Goal: Task Accomplishment & Management: Use online tool/utility

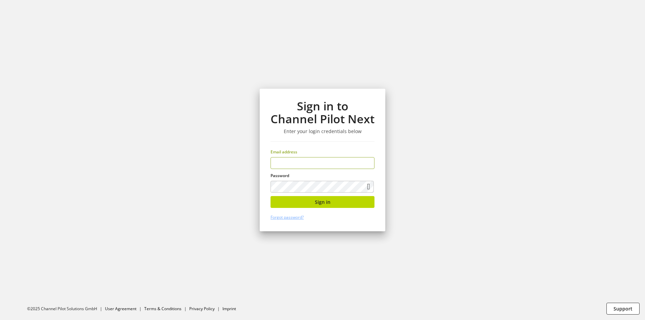
scroll to position [22, 0]
click at [314, 165] on input "email" at bounding box center [322, 163] width 104 height 12
type input "**********"
click at [293, 198] on button "Sign in" at bounding box center [322, 202] width 104 height 12
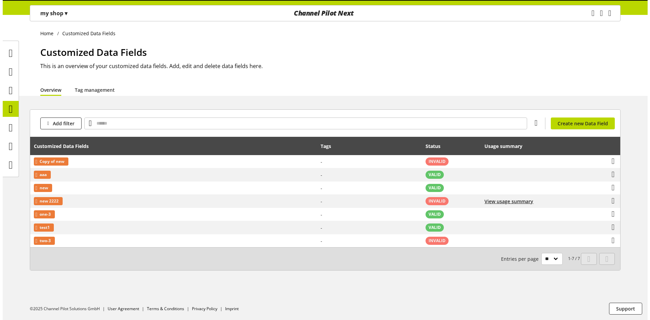
scroll to position [22, 0]
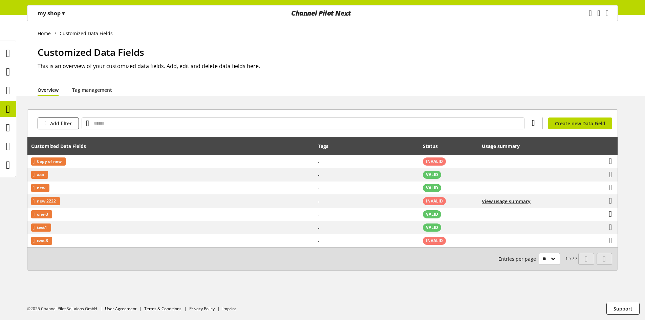
click at [62, 11] on span "▾" at bounding box center [63, 12] width 3 height 7
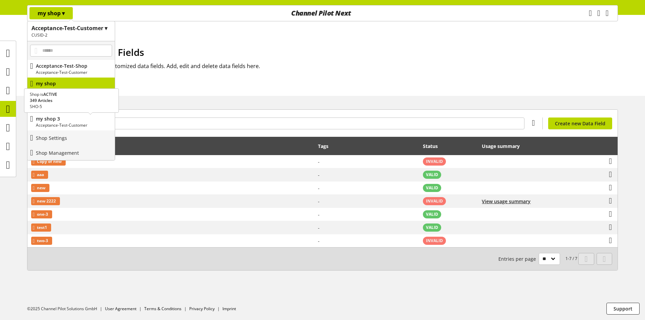
click at [64, 116] on p "my shop 3" at bounding box center [74, 118] width 76 height 7
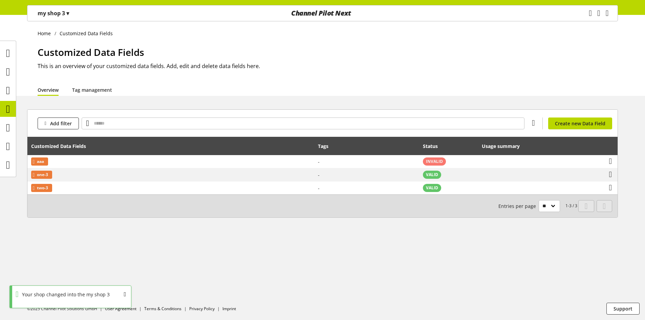
click at [59, 13] on p "my shop 3 ▾" at bounding box center [53, 13] width 31 height 8
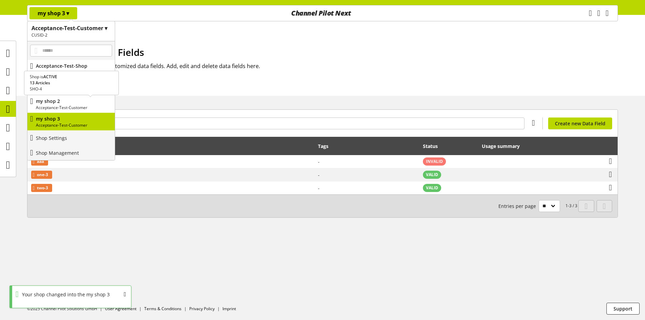
click at [61, 103] on p "my shop 2" at bounding box center [74, 100] width 76 height 7
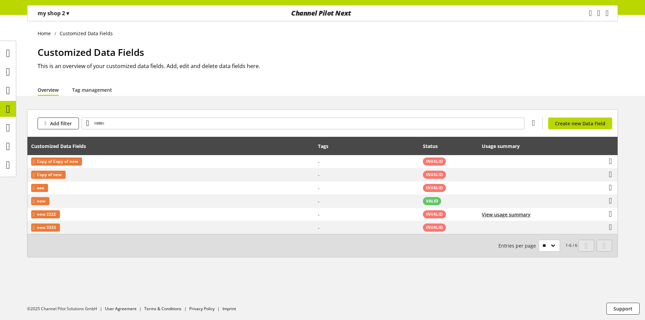
click at [583, 130] on div "Add filter You don't have permission to create a data field. Create new Data Fi…" at bounding box center [322, 123] width 590 height 27
click at [584, 127] on span "Create new Data Field" at bounding box center [580, 123] width 50 height 7
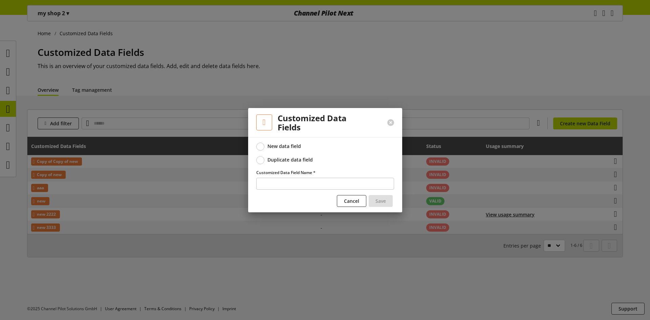
click at [310, 161] on div "Duplicate data field" at bounding box center [289, 160] width 45 height 6
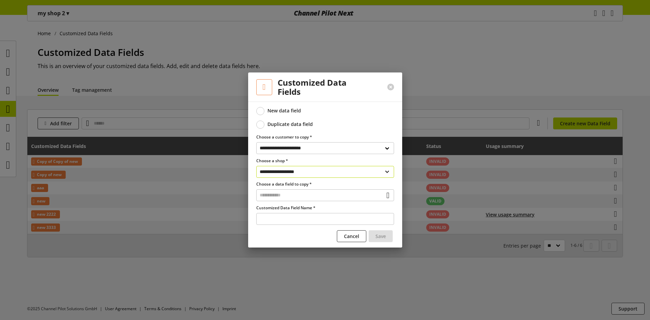
click at [312, 175] on select "**********" at bounding box center [325, 172] width 138 height 12
click at [256, 166] on select "**********" at bounding box center [325, 172] width 138 height 12
click at [307, 206] on span "Customized Data Field Name *" at bounding box center [285, 208] width 59 height 6
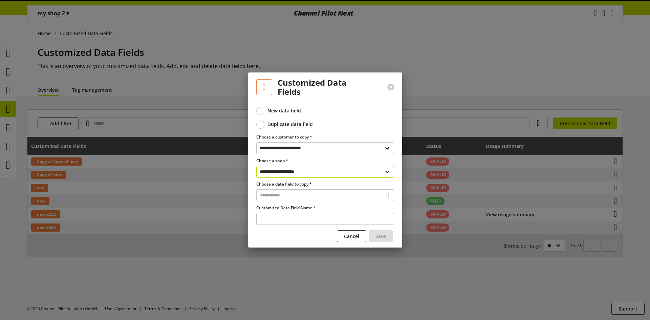
click at [304, 168] on select "**********" at bounding box center [325, 172] width 138 height 12
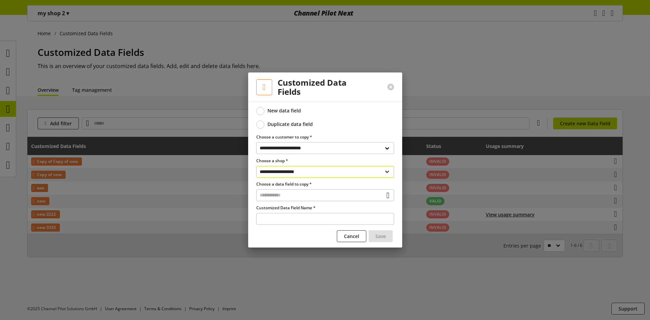
select select "**********"
click at [256, 166] on select "**********" at bounding box center [325, 172] width 138 height 12
click at [324, 193] on input "text" at bounding box center [325, 195] width 138 height 12
click at [314, 226] on div "Customized Data Fields" at bounding box center [324, 224] width 110 height 7
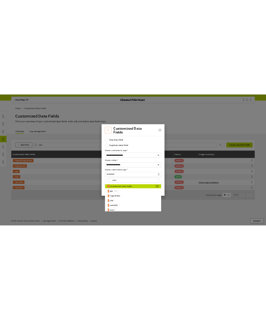
scroll to position [30, 0]
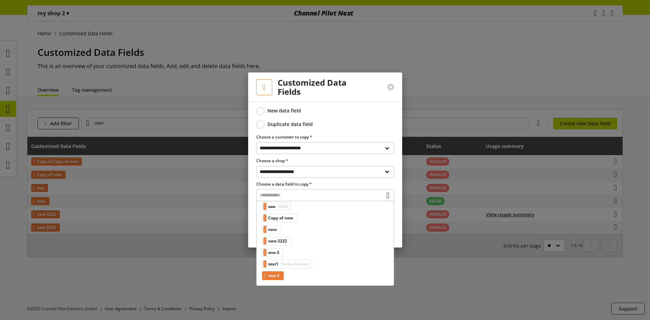
click at [279, 275] on span "two-3" at bounding box center [273, 275] width 11 height 8
type input "*****"
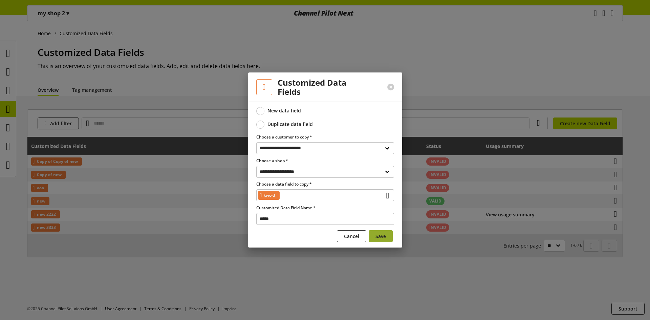
click at [383, 233] on span "Save" at bounding box center [380, 235] width 10 height 7
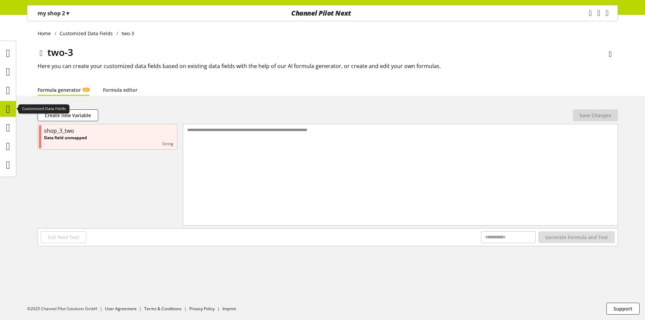
click at [10, 108] on icon at bounding box center [8, 109] width 4 height 14
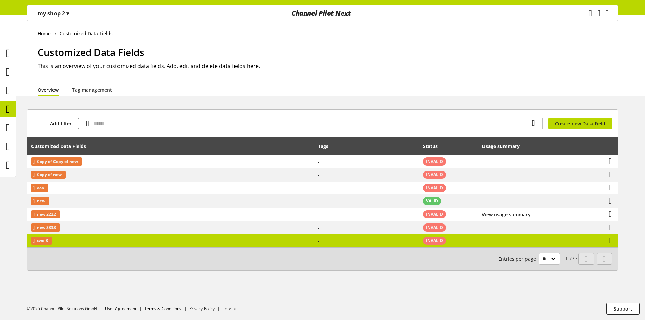
click at [279, 243] on td "two-3" at bounding box center [170, 240] width 287 height 13
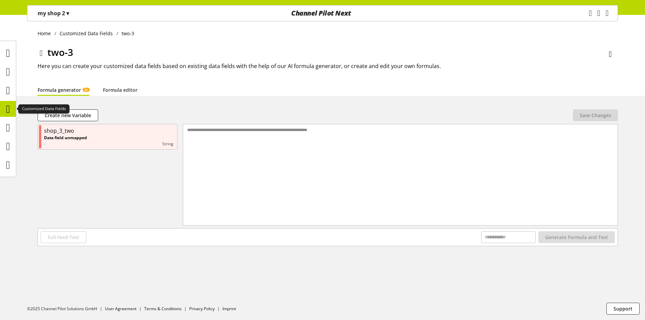
click at [6, 105] on icon at bounding box center [8, 109] width 4 height 14
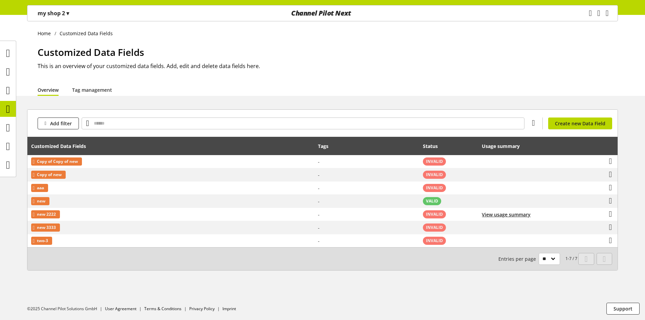
click at [68, 17] on div "my shop 2 ▾" at bounding box center [53, 13] width 48 height 12
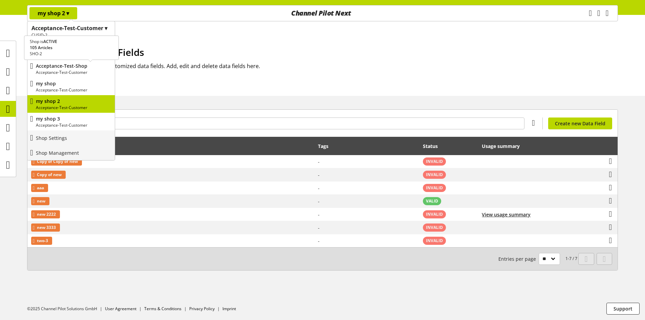
click at [66, 66] on p "Acceptance-Test-Shop" at bounding box center [74, 65] width 76 height 7
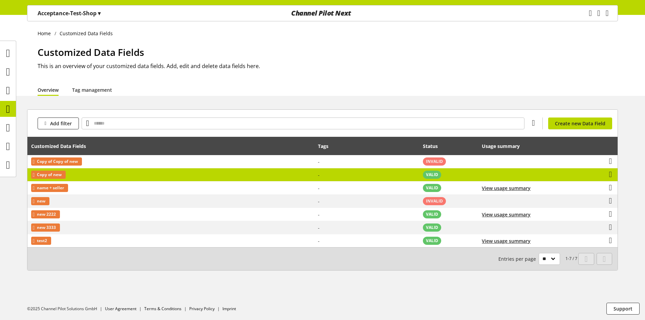
click at [123, 174] on td "Copy of new" at bounding box center [170, 174] width 287 height 13
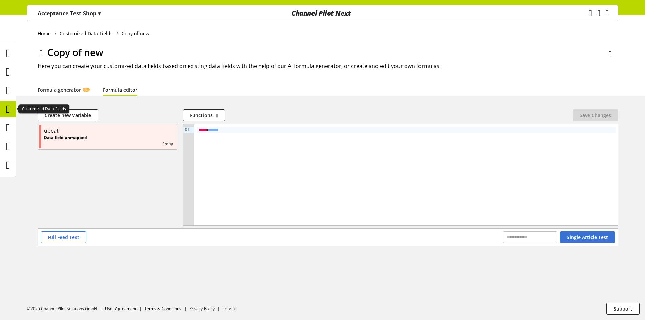
click at [9, 112] on icon at bounding box center [8, 109] width 4 height 14
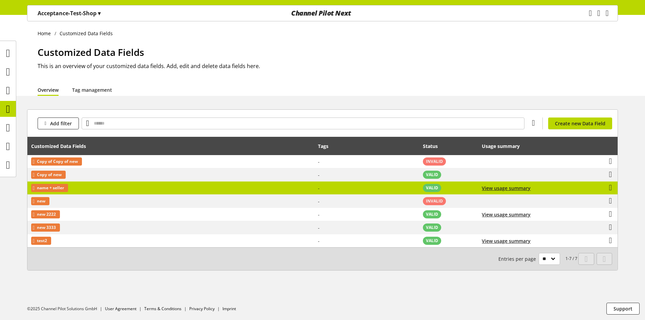
click at [87, 185] on td "name + seller" at bounding box center [170, 187] width 287 height 13
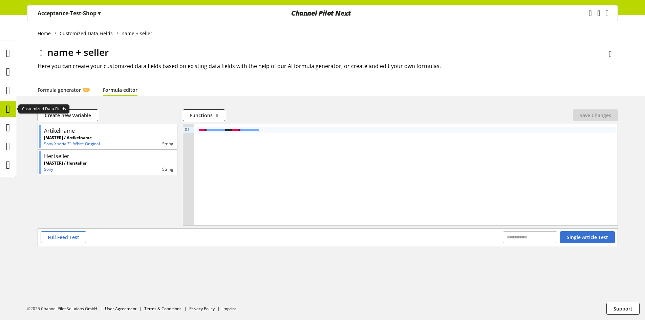
click at [7, 111] on icon at bounding box center [8, 109] width 4 height 14
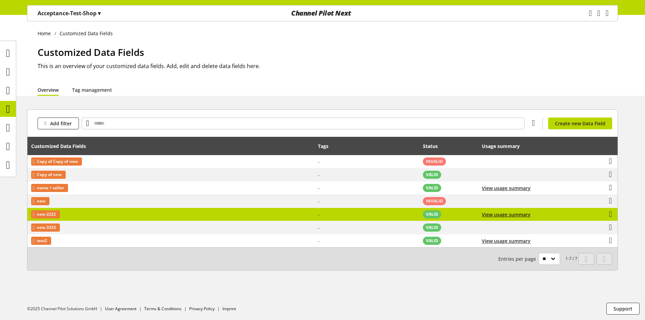
click at [118, 214] on td "new 2222" at bounding box center [170, 214] width 287 height 13
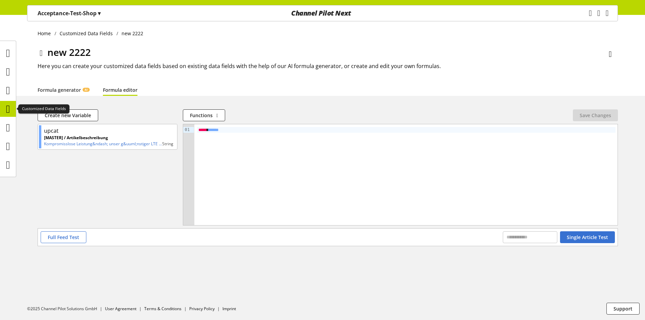
click at [8, 107] on icon at bounding box center [8, 109] width 4 height 14
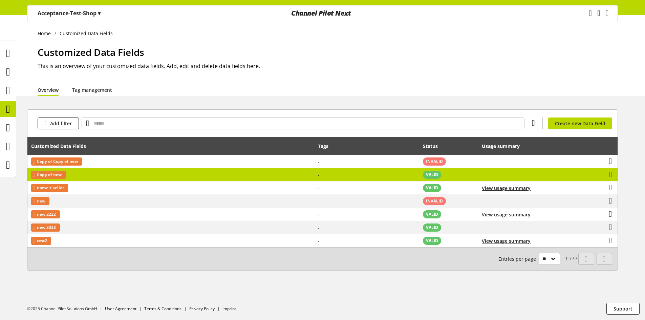
click at [477, 174] on td "VALID" at bounding box center [448, 174] width 59 height 13
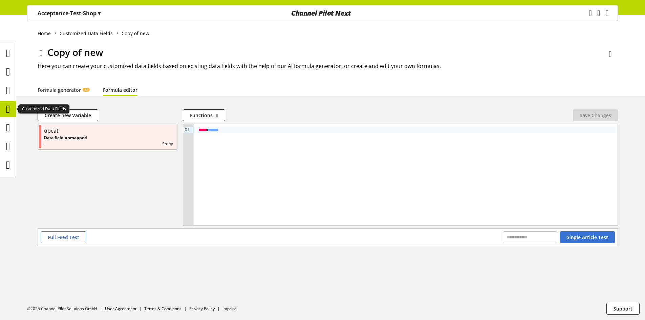
click at [8, 106] on icon at bounding box center [8, 109] width 4 height 14
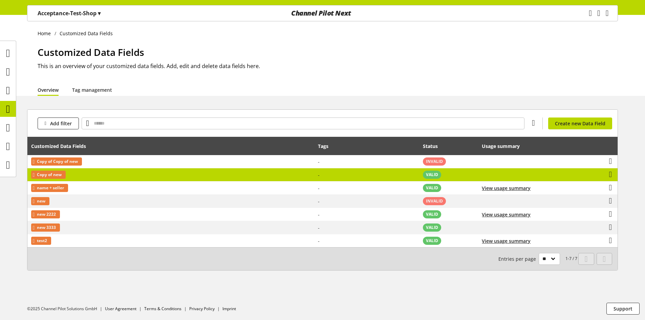
click at [66, 176] on div "Copy of new" at bounding box center [48, 175] width 35 height 8
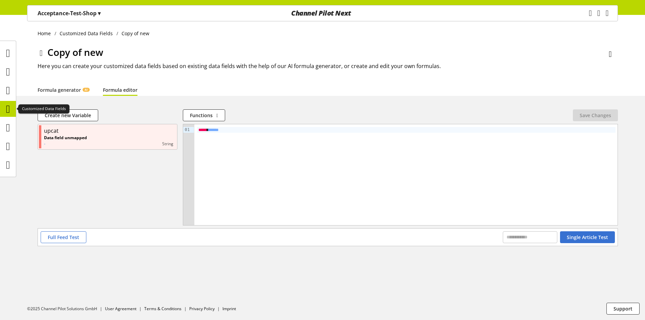
click at [10, 109] on icon at bounding box center [8, 109] width 4 height 14
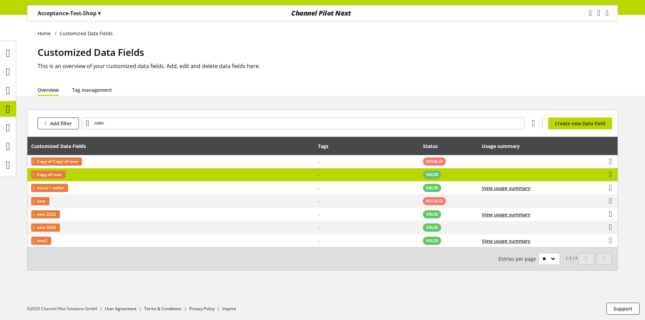
click at [112, 175] on td "Copy of new" at bounding box center [170, 174] width 287 height 13
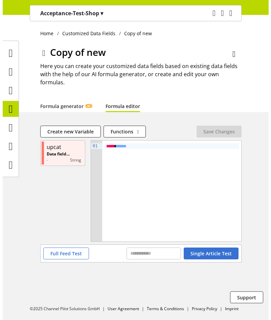
scroll to position [22, 0]
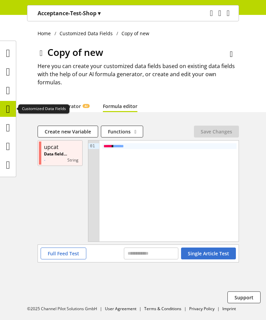
click at [10, 108] on icon at bounding box center [8, 109] width 4 height 14
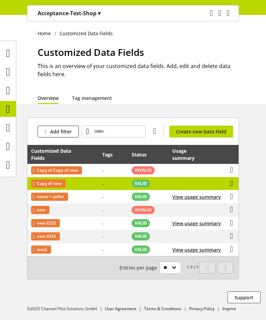
click at [163, 185] on td "VALID" at bounding box center [148, 183] width 41 height 13
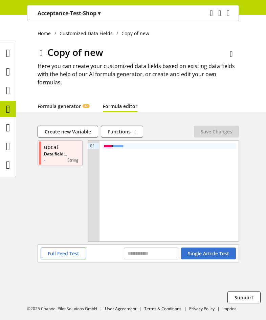
click at [58, 19] on div "Acceptance-Test-Shop ▾" at bounding box center [68, 13] width 79 height 12
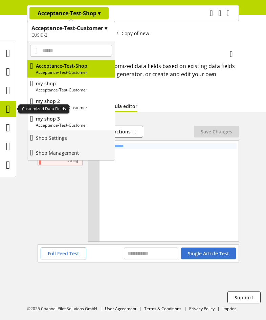
drag, startPoint x: 10, startPoint y: 107, endPoint x: 32, endPoint y: 112, distance: 22.6
click at [10, 107] on icon at bounding box center [8, 109] width 4 height 14
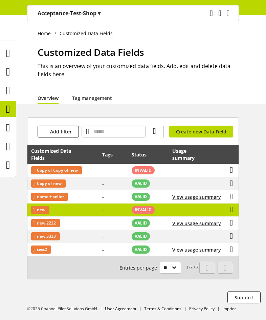
click at [95, 212] on td "new" at bounding box center [62, 209] width 71 height 13
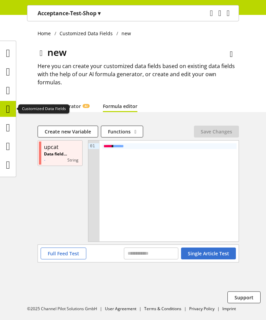
click at [9, 107] on icon at bounding box center [8, 109] width 4 height 14
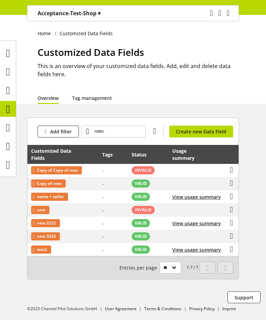
click at [89, 14] on p "Acceptance-Test-Shop ▾" at bounding box center [69, 13] width 63 height 8
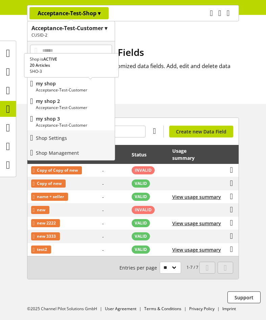
click at [71, 95] on div "my shop Acceptance-Test-Customer" at bounding box center [70, 86] width 87 height 18
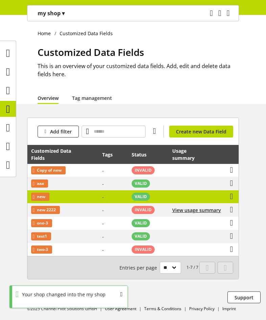
click at [81, 199] on td "new" at bounding box center [62, 196] width 71 height 13
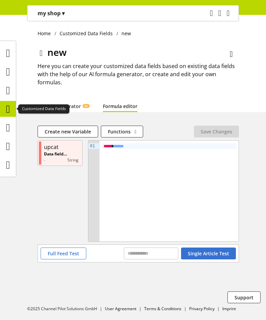
click at [8, 106] on icon at bounding box center [8, 109] width 4 height 14
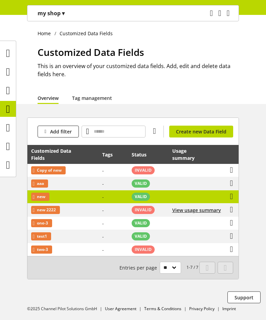
click at [62, 194] on td "new" at bounding box center [62, 196] width 71 height 13
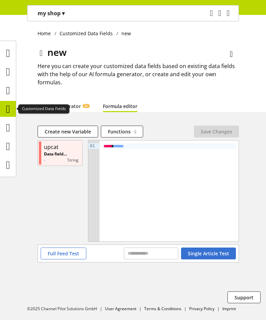
click at [6, 105] on icon at bounding box center [8, 109] width 4 height 14
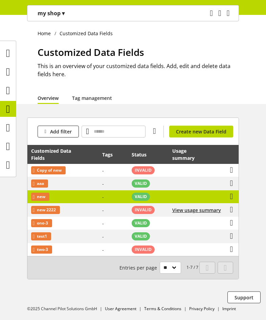
click at [70, 195] on td "new" at bounding box center [62, 196] width 71 height 13
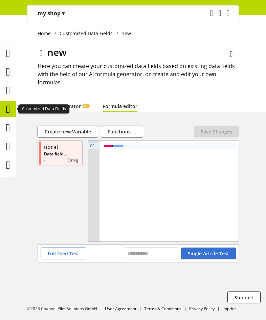
click at [8, 104] on icon at bounding box center [8, 109] width 4 height 14
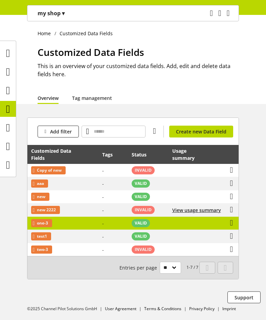
click at [77, 220] on td "one-3" at bounding box center [62, 223] width 71 height 13
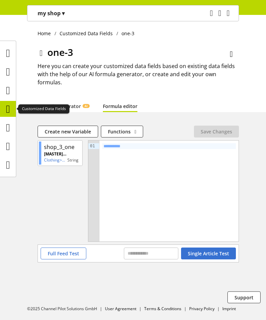
click at [6, 110] on icon at bounding box center [8, 109] width 4 height 14
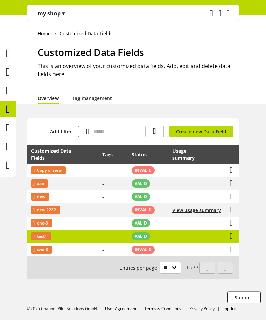
click at [69, 239] on td "test1" at bounding box center [62, 236] width 71 height 13
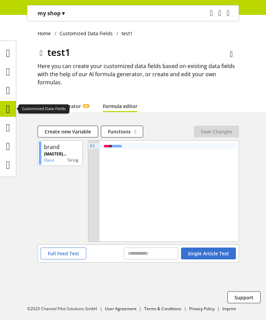
click at [10, 107] on icon at bounding box center [8, 109] width 4 height 14
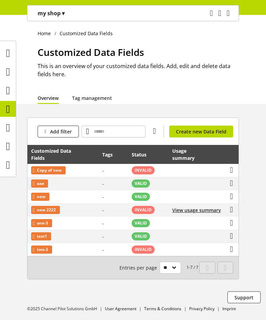
click at [62, 11] on span "▾" at bounding box center [63, 12] width 3 height 7
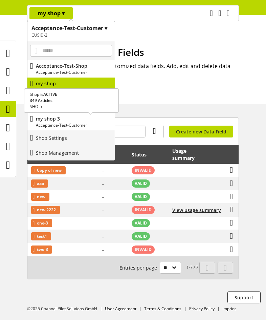
click at [88, 117] on p "my shop 3" at bounding box center [74, 118] width 76 height 7
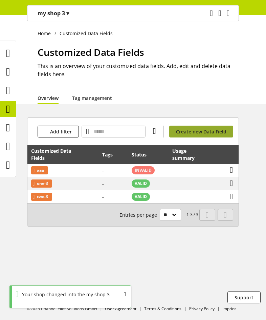
click at [212, 127] on link "Create new Data Field" at bounding box center [201, 132] width 64 height 12
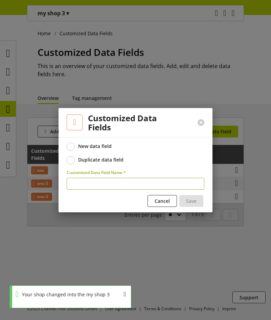
click at [108, 157] on div "Duplicate data field" at bounding box center [100, 160] width 45 height 6
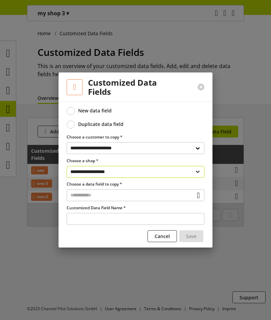
click at [108, 170] on select "**********" at bounding box center [136, 172] width 138 height 12
select select "**********"
click at [67, 166] on select "**********" at bounding box center [136, 172] width 138 height 12
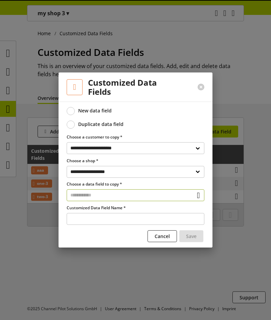
click at [119, 197] on input "text" at bounding box center [136, 195] width 138 height 12
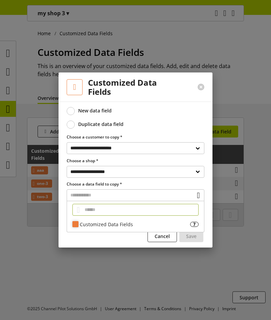
click at [102, 220] on div "Customized Data Fields 7" at bounding box center [135, 224] width 137 height 10
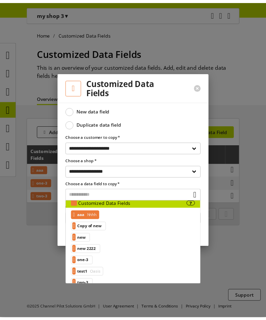
scroll to position [30, 0]
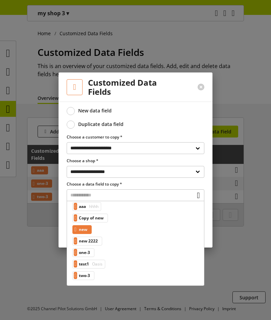
click at [92, 228] on div "new" at bounding box center [81, 229] width 19 height 9
type input "***"
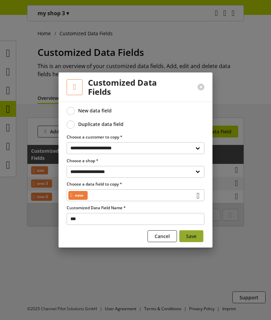
click at [188, 236] on span "Save" at bounding box center [191, 235] width 10 height 7
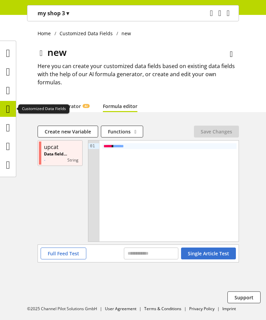
click at [10, 108] on icon at bounding box center [8, 109] width 4 height 14
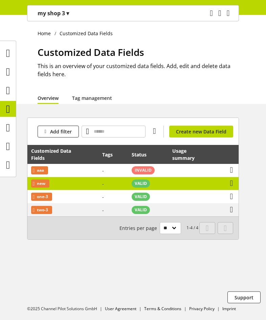
click at [89, 183] on td "new" at bounding box center [62, 183] width 71 height 13
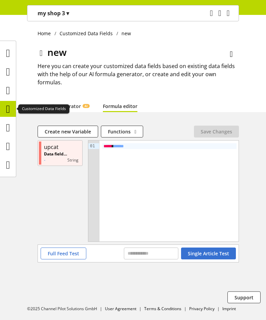
drag, startPoint x: 12, startPoint y: 110, endPoint x: 271, endPoint y: 27, distance: 271.6
click at [10, 110] on icon at bounding box center [8, 109] width 4 height 14
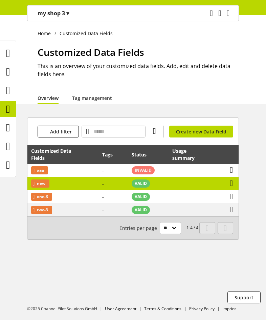
click at [69, 183] on td "new" at bounding box center [62, 183] width 71 height 13
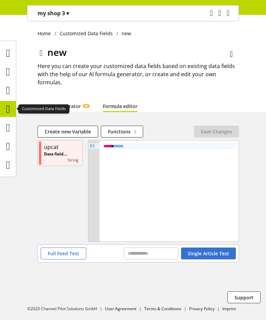
click at [9, 109] on icon at bounding box center [8, 109] width 4 height 14
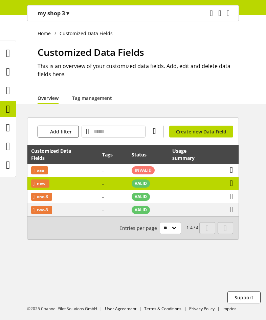
click at [231, 184] on icon at bounding box center [231, 183] width 3 height 12
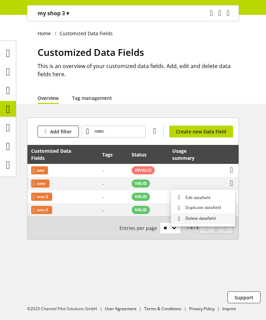
click at [216, 217] on link "Delete datafield" at bounding box center [203, 218] width 64 height 11
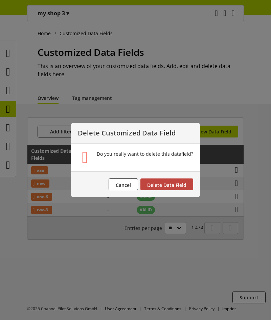
click at [159, 185] on span "Delete Data Field" at bounding box center [166, 185] width 39 height 6
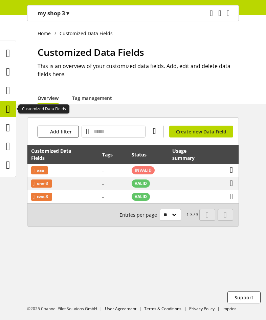
click at [8, 107] on icon at bounding box center [8, 109] width 4 height 14
click at [8, 106] on icon at bounding box center [8, 109] width 4 height 14
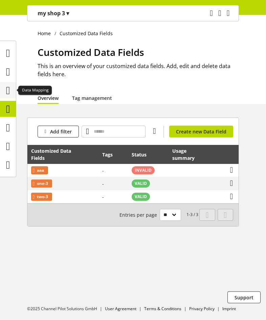
click at [10, 91] on icon at bounding box center [8, 91] width 4 height 14
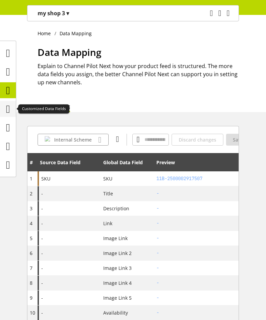
click at [10, 110] on icon at bounding box center [8, 109] width 4 height 14
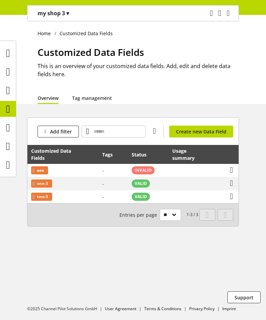
click at [60, 15] on p "my shop 3 ▾" at bounding box center [53, 13] width 31 height 8
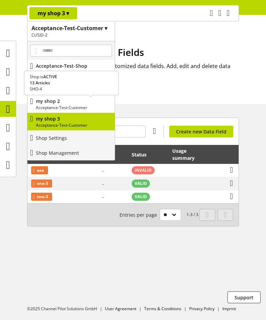
click at [71, 100] on p "my shop 2" at bounding box center [74, 100] width 76 height 7
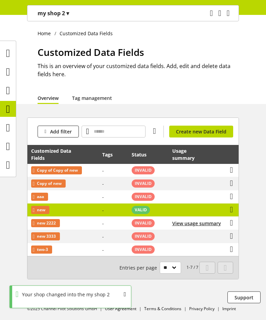
click at [104, 210] on td "-" at bounding box center [112, 209] width 29 height 13
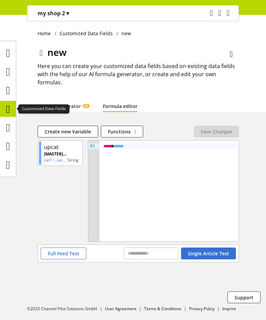
click at [8, 107] on icon at bounding box center [8, 109] width 4 height 14
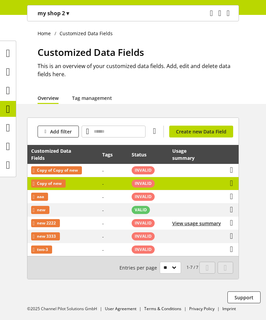
click at [108, 184] on td "-" at bounding box center [112, 183] width 29 height 13
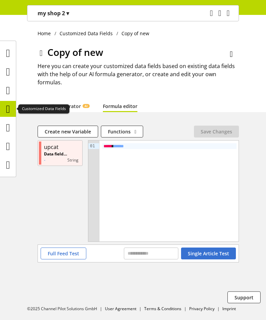
click at [7, 107] on icon at bounding box center [8, 109] width 4 height 14
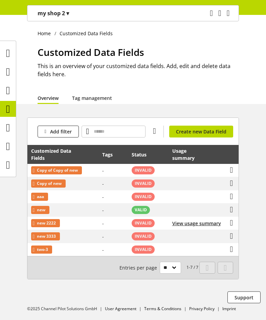
click at [66, 10] on span "▾" at bounding box center [67, 12] width 3 height 7
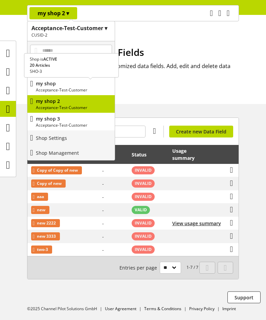
click at [68, 87] on p "Acceptance-Test-Customer" at bounding box center [74, 90] width 76 height 6
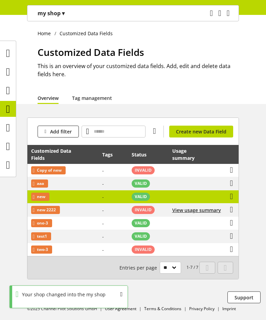
click at [86, 193] on td "new" at bounding box center [62, 196] width 71 height 13
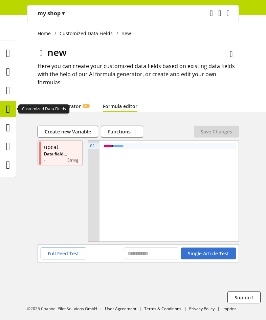
click at [9, 109] on icon at bounding box center [8, 109] width 4 height 14
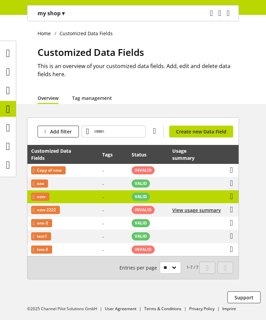
click at [98, 196] on td "-" at bounding box center [112, 196] width 29 height 13
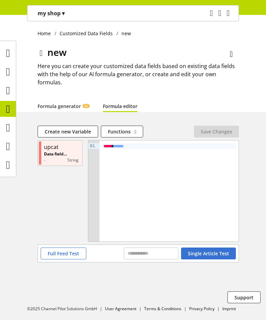
click at [10, 106] on icon at bounding box center [8, 109] width 4 height 14
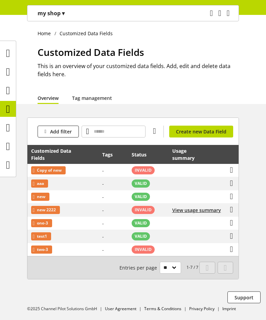
click at [64, 14] on span "▾" at bounding box center [63, 12] width 3 height 7
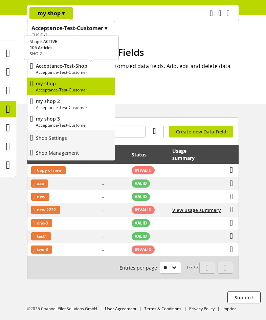
click at [87, 66] on p "Acceptance-Test-Shop" at bounding box center [74, 65] width 76 height 7
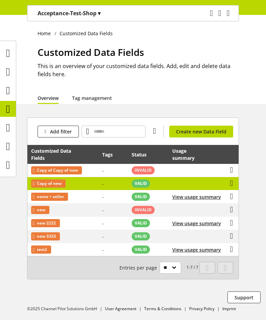
click at [99, 185] on td "-" at bounding box center [112, 183] width 29 height 13
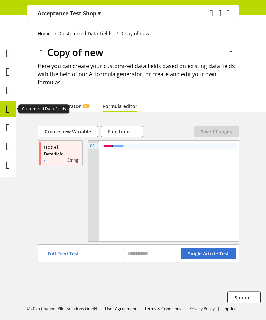
click at [10, 104] on icon at bounding box center [8, 109] width 4 height 14
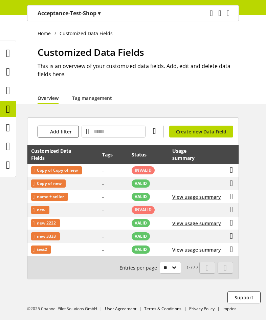
click at [88, 14] on p "Acceptance-Test-Shop ▾" at bounding box center [69, 13] width 63 height 8
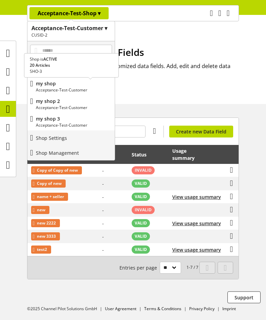
click at [70, 89] on p "Acceptance-Test-Customer" at bounding box center [74, 90] width 76 height 6
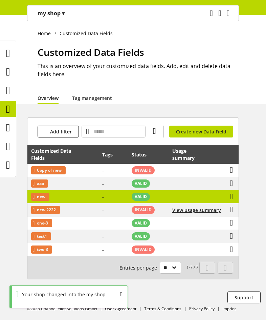
click at [79, 194] on td "new" at bounding box center [62, 196] width 71 height 13
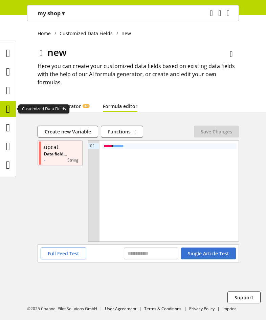
click at [10, 107] on icon at bounding box center [8, 109] width 4 height 14
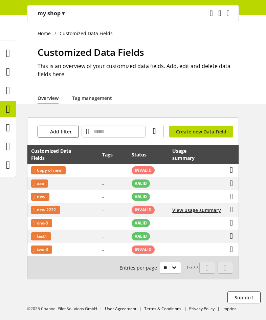
click at [193, 137] on div "Add filter You don't have permission to create a data field. Create new Data Fi…" at bounding box center [132, 131] width 211 height 27
click at [196, 131] on span "Create new Data Field" at bounding box center [201, 131] width 50 height 7
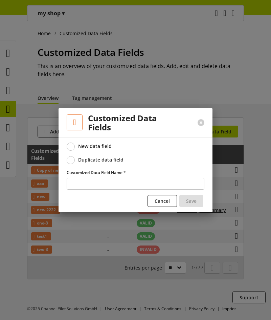
click at [70, 160] on span at bounding box center [71, 160] width 8 height 8
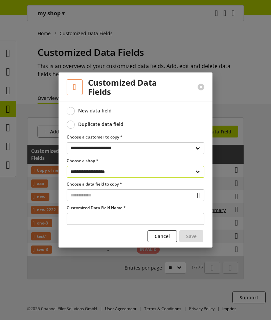
click at [140, 172] on select "**********" at bounding box center [136, 172] width 138 height 12
select select "**********"
click at [67, 166] on select "**********" at bounding box center [136, 172] width 138 height 12
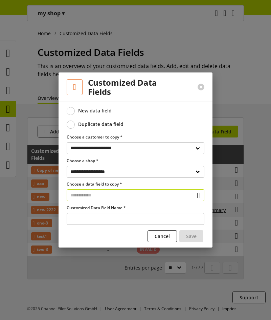
click at [118, 197] on input "text" at bounding box center [136, 195] width 138 height 12
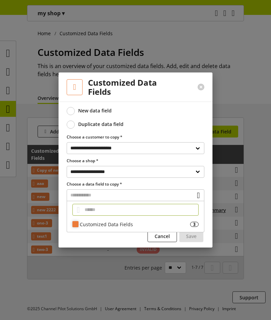
click at [108, 221] on div "Customized Data Fields" at bounding box center [135, 224] width 110 height 7
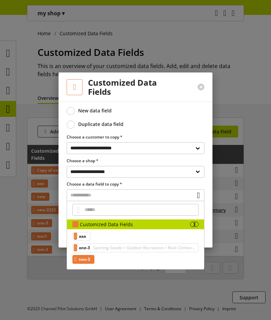
click at [90, 256] on span "two-3" at bounding box center [84, 259] width 11 height 8
type input "**********"
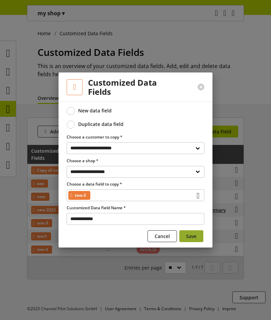
click at [188, 234] on span "Save" at bounding box center [191, 235] width 10 height 7
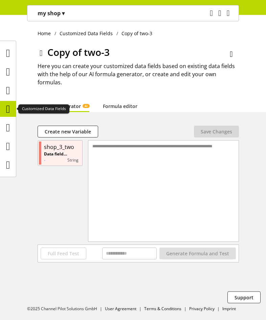
click at [10, 111] on icon at bounding box center [8, 109] width 4 height 14
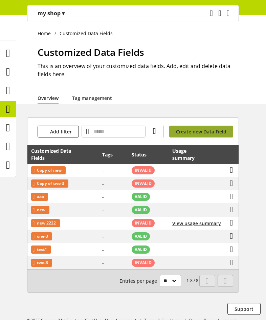
click at [192, 134] on span "Create new Data Field" at bounding box center [201, 131] width 50 height 7
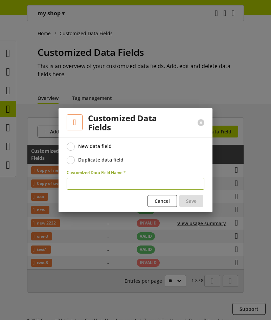
click at [113, 158] on div "Duplicate data field" at bounding box center [100, 160] width 45 height 6
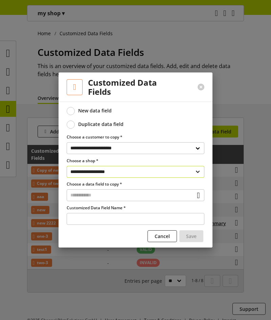
click at [120, 170] on select "**********" at bounding box center [136, 172] width 138 height 12
select select "**********"
click at [67, 166] on select "**********" at bounding box center [136, 172] width 138 height 12
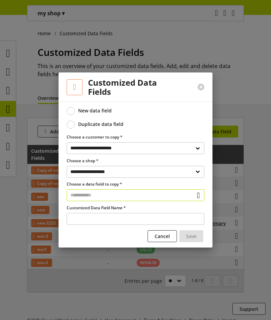
click at [118, 192] on input "text" at bounding box center [136, 195] width 138 height 12
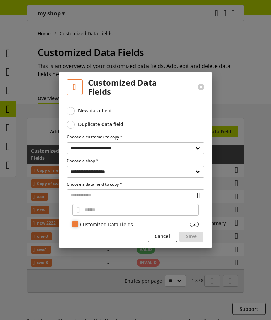
click at [116, 221] on div "Customized Data Fields" at bounding box center [135, 224] width 110 height 7
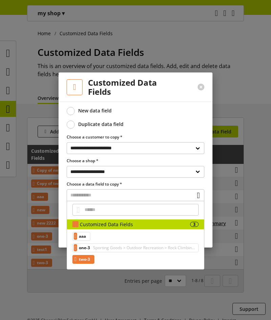
click at [90, 257] on span "two-3" at bounding box center [84, 259] width 11 height 8
type input "**********"
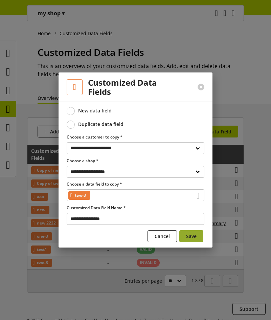
click at [183, 234] on button "Save" at bounding box center [191, 236] width 24 height 12
